Goal: Task Accomplishment & Management: Manage account settings

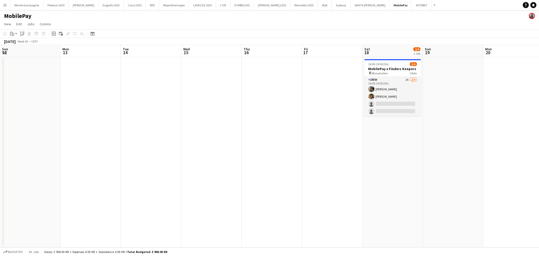
scroll to position [0, 147]
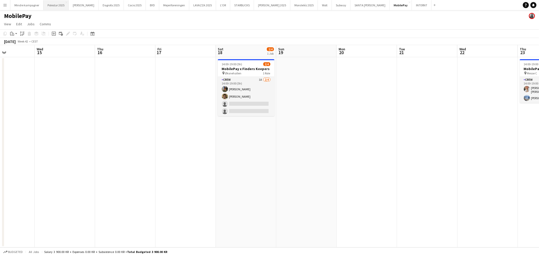
click at [57, 6] on button "Polestar 2025 Close" at bounding box center [55, 5] width 25 height 10
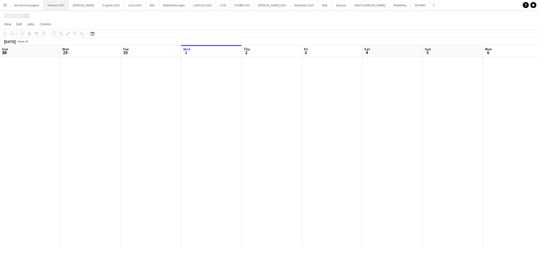
scroll to position [0, 121]
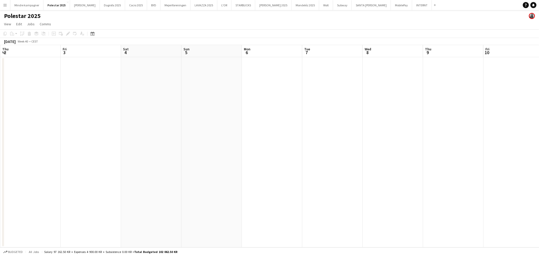
drag, startPoint x: 313, startPoint y: 152, endPoint x: 144, endPoint y: 152, distance: 168.8
click at [144, 152] on app-calendar-viewport "Mon 29 Tue 30 Wed 1 Thu 2 Fri 3 Sat 4 Sun 5 Mon 6 Tue 7 Wed 8 Thu 9 Fri 10 Sat …" at bounding box center [269, 146] width 539 height 202
drag, startPoint x: 370, startPoint y: 159, endPoint x: 147, endPoint y: 156, distance: 223.7
click at [147, 156] on app-calendar-viewport "Thu 2 Fri 3 Sat 4 Sun 5 Mon 6 Tue 7 Wed 8 Thu 9 Fri 10 Sat 11 Sun 12 Mon 13 Tue…" at bounding box center [269, 146] width 539 height 202
drag, startPoint x: 367, startPoint y: 153, endPoint x: 148, endPoint y: 170, distance: 219.8
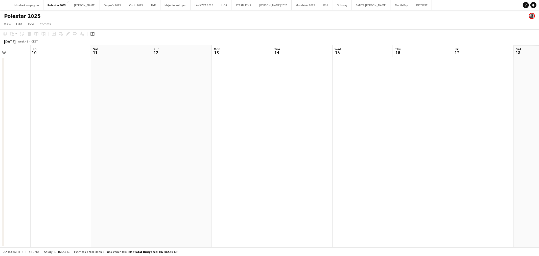
click at [148, 170] on app-calendar-viewport "Tue 7 Wed 8 Thu 9 Fri 10 Sat 11 Sun 12 Mon 13 Tue 14 Wed 15 Thu 16 Fri 17 Sat 1…" at bounding box center [269, 146] width 539 height 202
drag, startPoint x: 363, startPoint y: 175, endPoint x: 148, endPoint y: 171, distance: 214.4
click at [148, 171] on app-calendar-viewport "Thu 9 Fri 10 Sat 11 Sun 12 Mon 13 Tue 14 Wed 15 Thu 16 Fri 17 Sat 18 Sun 19 Mon…" at bounding box center [269, 146] width 539 height 202
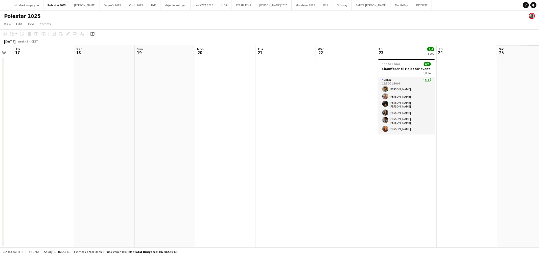
drag, startPoint x: 378, startPoint y: 167, endPoint x: 138, endPoint y: 164, distance: 239.9
click at [138, 164] on app-calendar-viewport "Mon 13 Tue 14 Wed 15 Thu 16 Fri 17 Sat 18 Sun 19 Mon 20 Tue 21 Wed 22 Thu 23 6/…" at bounding box center [269, 146] width 539 height 202
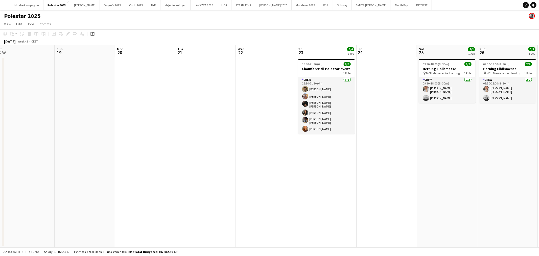
drag, startPoint x: 327, startPoint y: 177, endPoint x: 213, endPoint y: 173, distance: 114.1
click at [213, 173] on app-calendar-viewport "Wed 15 Thu 16 Fri 17 Sat 18 Sun 19 Mon 20 Tue 21 Wed 22 Thu 23 6/6 1 Job Fri 24…" at bounding box center [269, 146] width 539 height 202
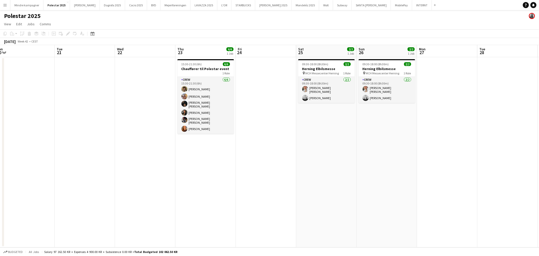
scroll to position [0, 155]
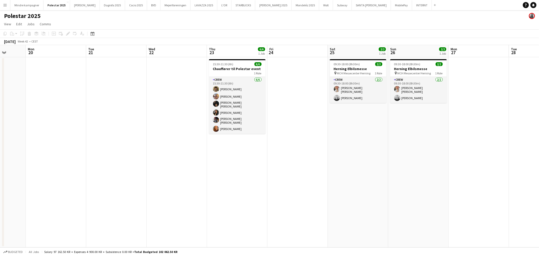
click at [7, 6] on button "Menu" at bounding box center [5, 5] width 10 height 10
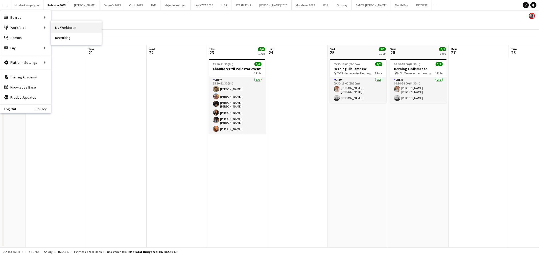
click at [64, 25] on link "My Workforce" at bounding box center [76, 27] width 51 height 10
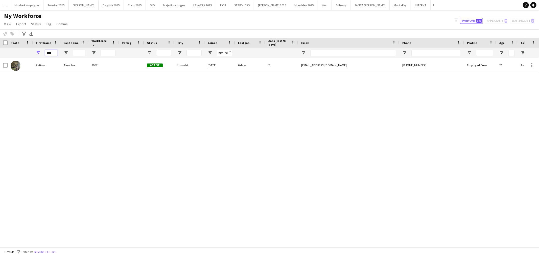
click at [53, 51] on input "****" at bounding box center [51, 53] width 13 height 6
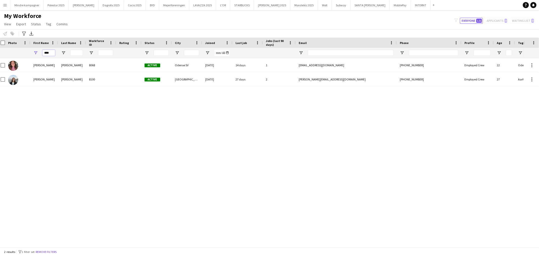
type input "****"
